Goal: Information Seeking & Learning: Find specific fact

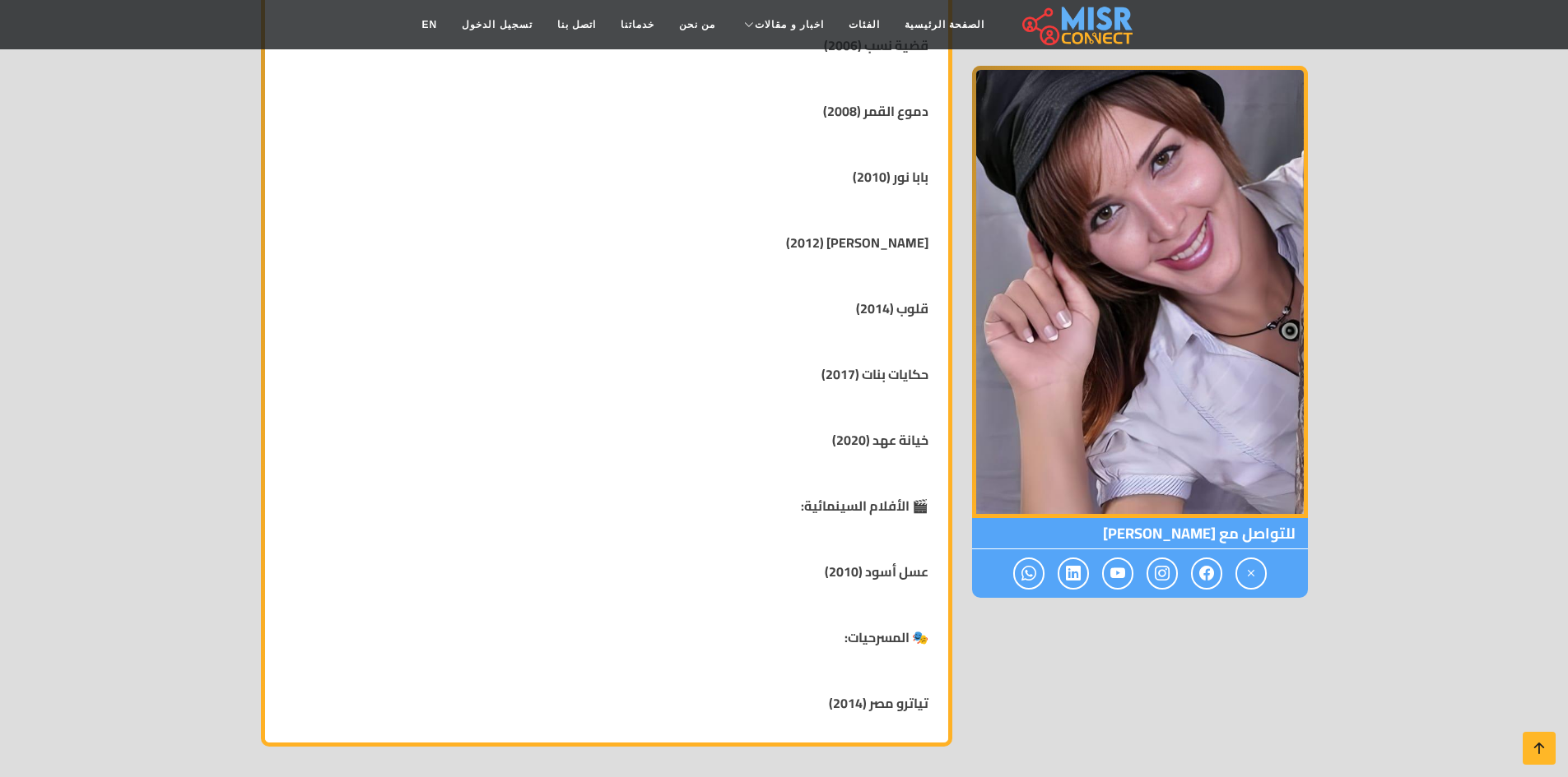
scroll to position [823, 0]
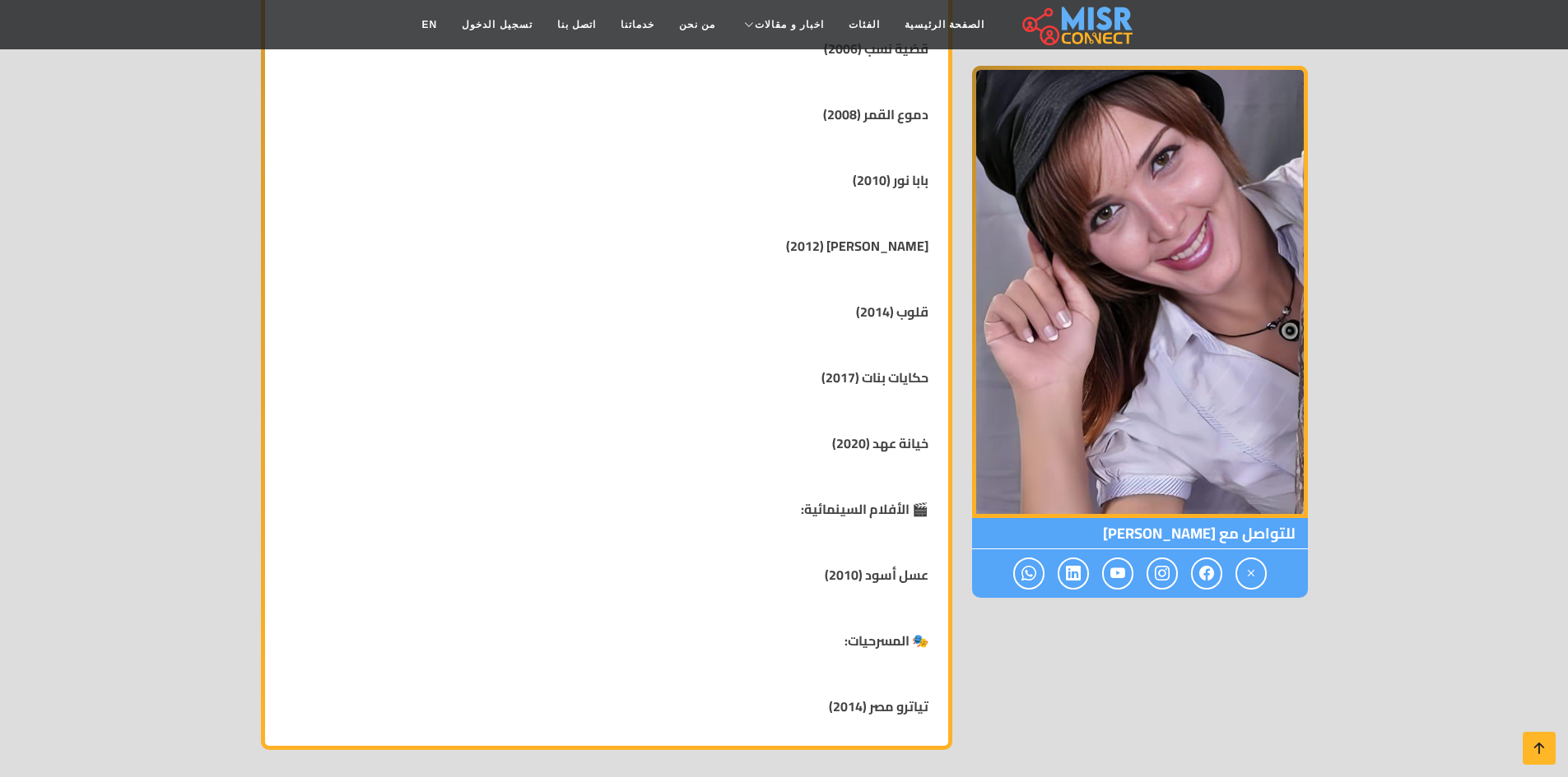
click at [898, 437] on strong "خيانة عهد (2020)" at bounding box center [880, 444] width 96 height 25
click at [896, 376] on strong "حكايات بنات (2017)" at bounding box center [874, 377] width 107 height 25
click at [899, 436] on div "[PERSON_NAME] [DEMOGRAPHIC_DATA] البلد: مصر الميلاد: [GEOGRAPHIC_DATA] نبذة مخت…" at bounding box center [606, 153] width 663 height 1152
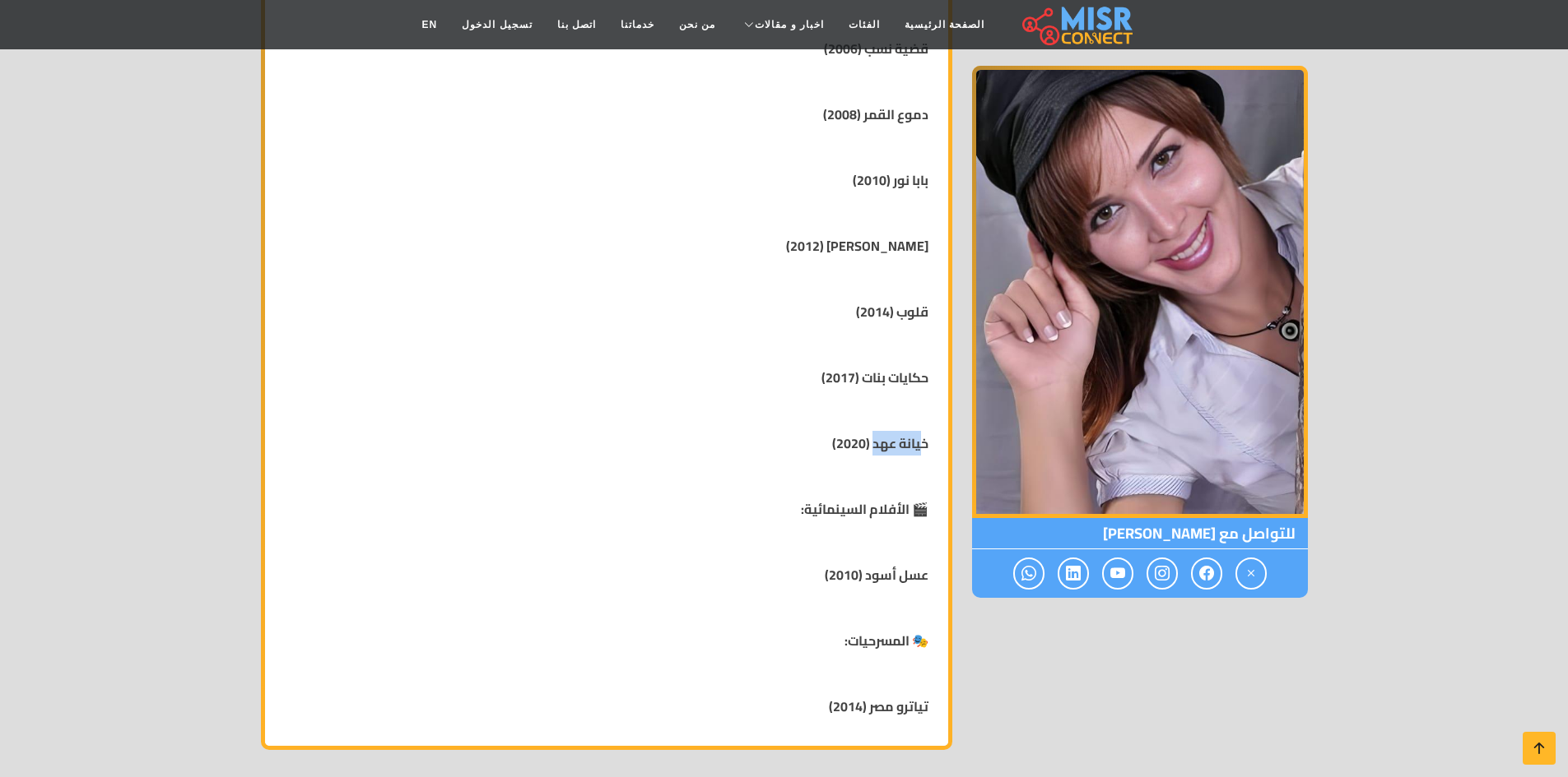
drag, startPoint x: 870, startPoint y: 443, endPoint x: 922, endPoint y: 447, distance: 52.2
click at [922, 447] on strong "خيانة عهد (2020)" at bounding box center [880, 444] width 96 height 25
click at [935, 452] on div "[PERSON_NAME] [DEMOGRAPHIC_DATA] البلد: مصر الميلاد: [GEOGRAPHIC_DATA] نبذة مخت…" at bounding box center [606, 153] width 663 height 1152
drag, startPoint x: 923, startPoint y: 443, endPoint x: 884, endPoint y: 458, distance: 41.8
click at [884, 458] on div "[PERSON_NAME] [DEMOGRAPHIC_DATA] البلد: مصر الميلاد: [GEOGRAPHIC_DATA] نبذة مخت…" at bounding box center [606, 153] width 663 height 1152
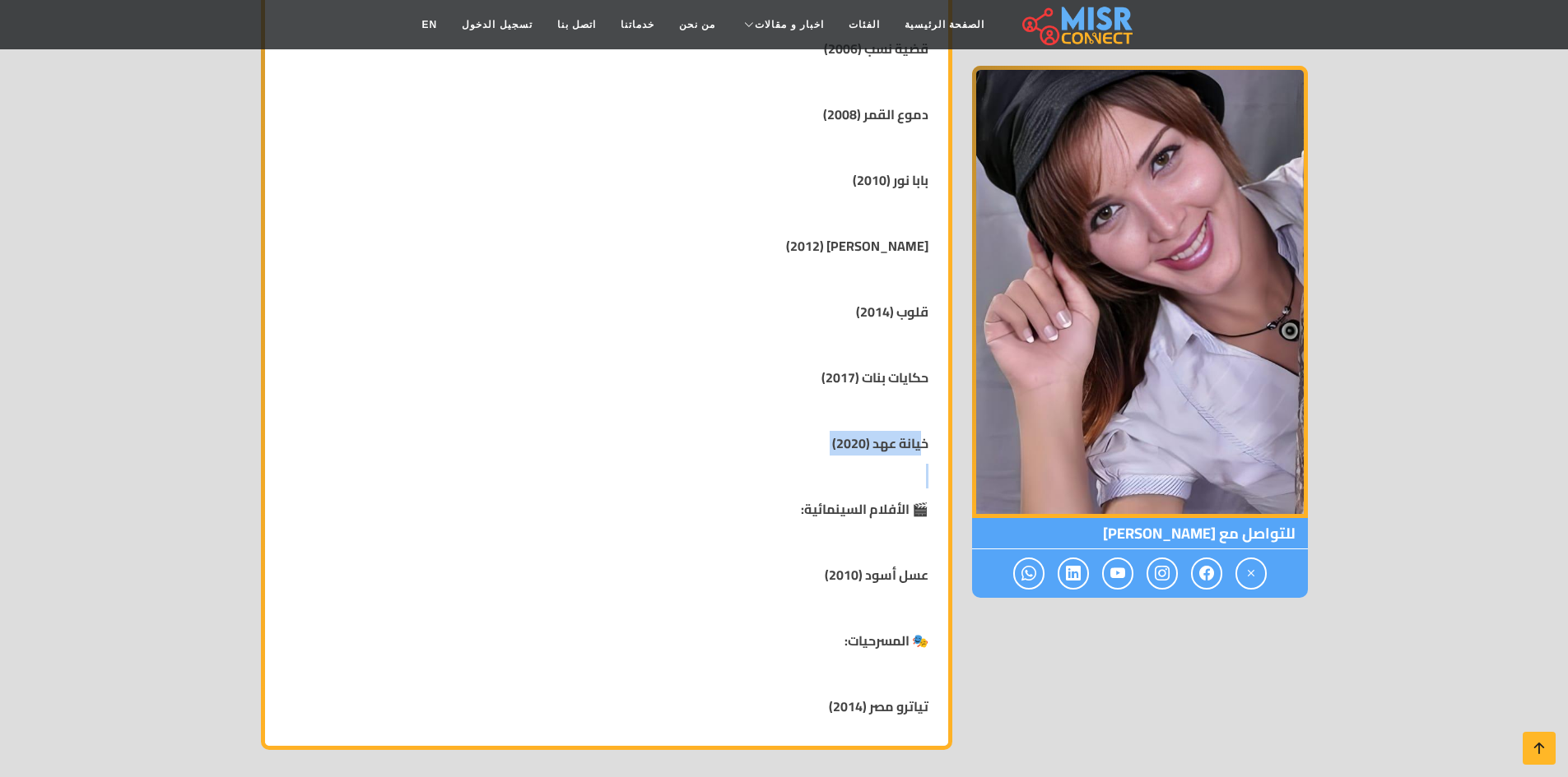
click at [881, 446] on strong "خيانة عهد (2020)" at bounding box center [880, 444] width 96 height 25
drag, startPoint x: 871, startPoint y: 438, endPoint x: 932, endPoint y: 439, distance: 61.0
click at [932, 439] on div "[PERSON_NAME] [DEMOGRAPHIC_DATA] البلد: مصر الميلاد: [GEOGRAPHIC_DATA] نبذة مخت…" at bounding box center [606, 153] width 663 height 1152
copy strong "خيانة عهد"
